Goal: Information Seeking & Learning: Learn about a topic

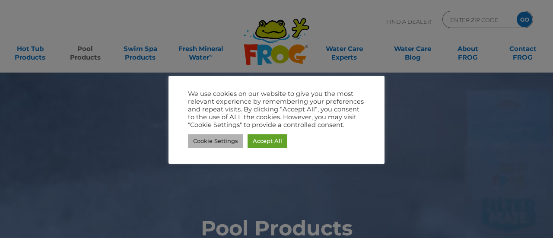
click at [222, 144] on link "Cookie Settings" at bounding box center [215, 140] width 55 height 13
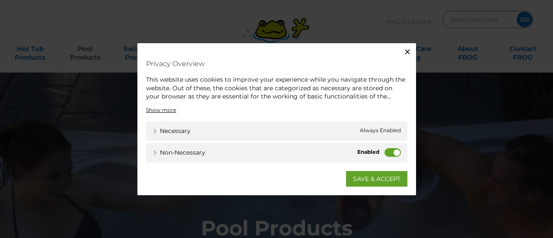
click at [390, 152] on label "Non-necessary" at bounding box center [392, 152] width 16 height 9
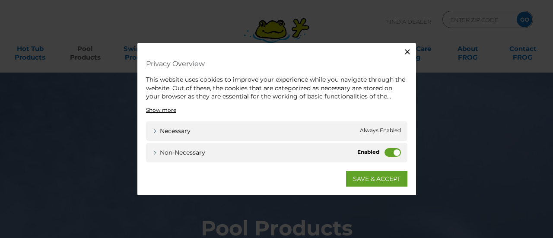
click at [0, 0] on input "Non-necessary" at bounding box center [0, 0] width 0 height 0
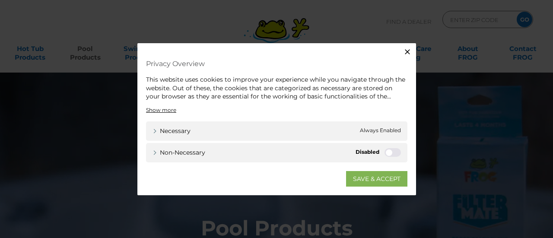
click at [382, 181] on link "SAVE & ACCEPT" at bounding box center [376, 179] width 61 height 16
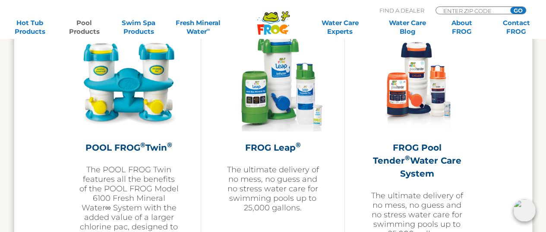
scroll to position [1572, 0]
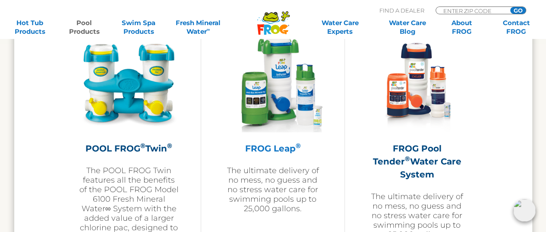
click at [278, 145] on h2 "FROG Leap ®" at bounding box center [273, 148] width 100 height 13
